Goal: Navigation & Orientation: Find specific page/section

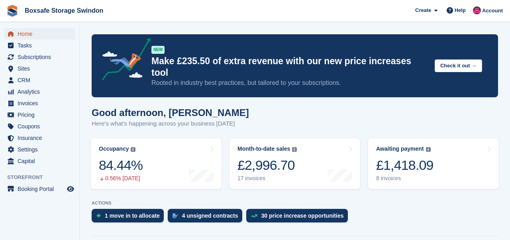
click at [30, 30] on span "Home" at bounding box center [42, 33] width 48 height 11
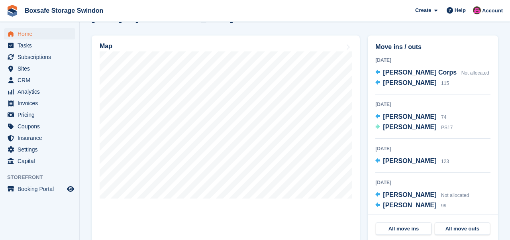
scroll to position [237, 0]
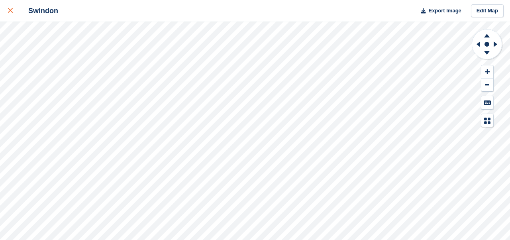
click at [7, 15] on link at bounding box center [10, 11] width 21 height 22
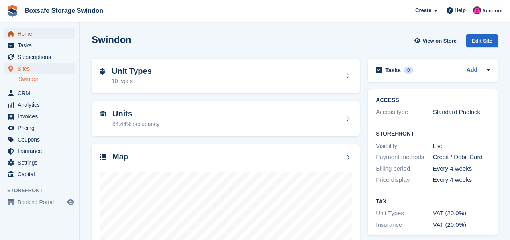
click at [27, 35] on span "Home" at bounding box center [42, 33] width 48 height 11
